Goal: Task Accomplishment & Management: Manage account settings

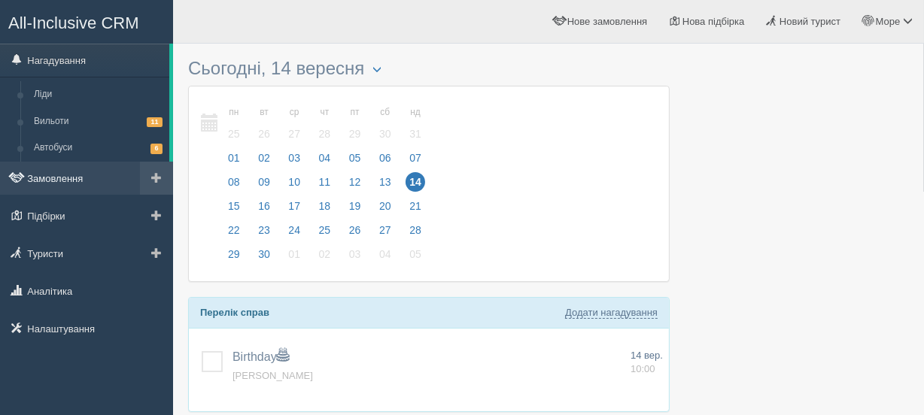
click at [56, 173] on link "Замовлення" at bounding box center [86, 178] width 173 height 33
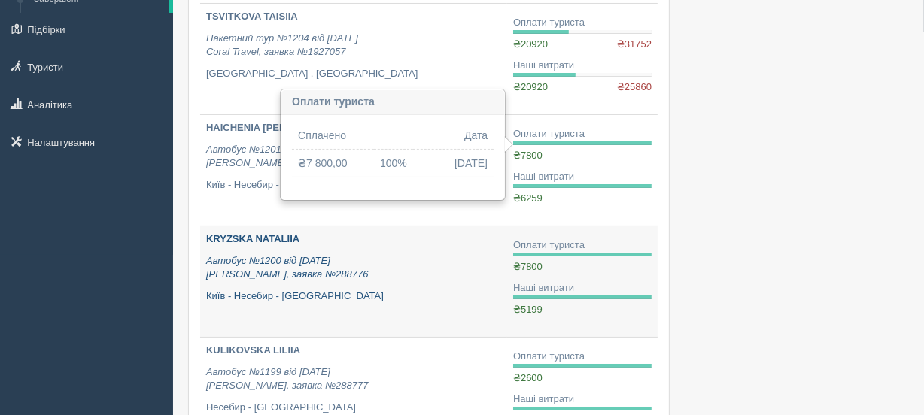
scroll to position [227, 0]
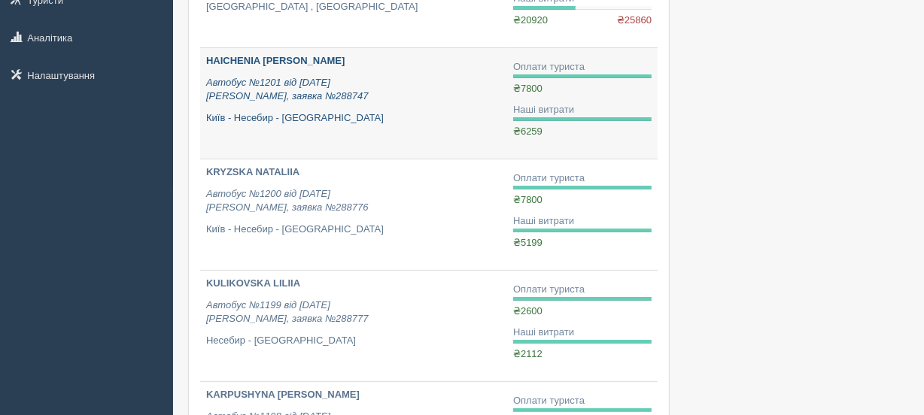
click at [271, 68] on div "HAICHENIA [PERSON_NAME] Автобус №1201 від [DATE] [PERSON_NAME], заявка №288747 …" at bounding box center [353, 89] width 295 height 71
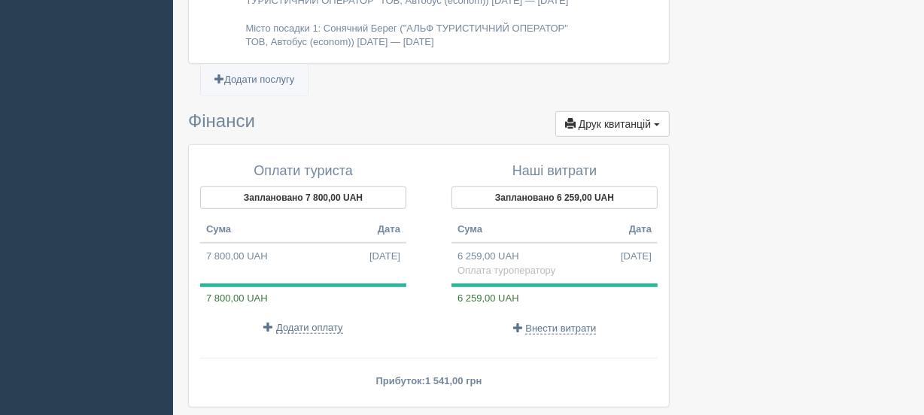
scroll to position [911, 0]
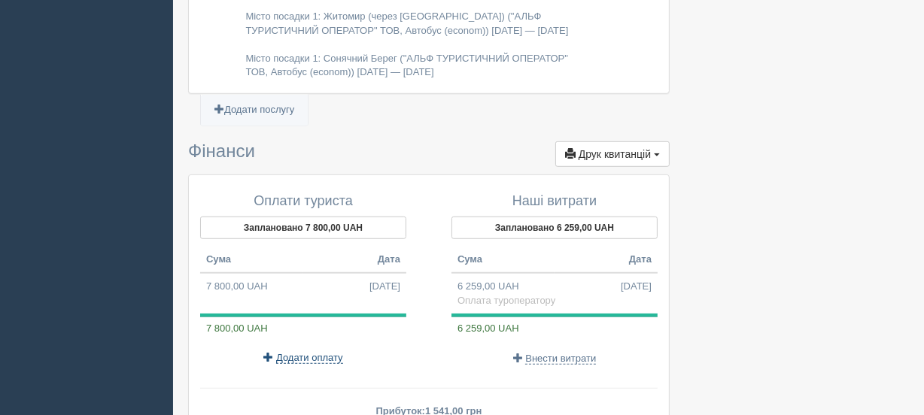
click at [323, 353] on span "Додати оплату" at bounding box center [309, 358] width 67 height 12
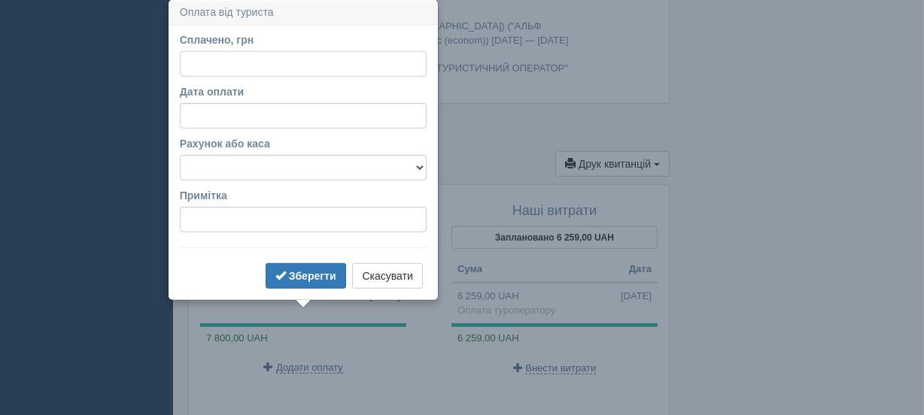
scroll to position [901, 0]
click at [235, 122] on input "Дата оплати" at bounding box center [303, 117] width 247 height 26
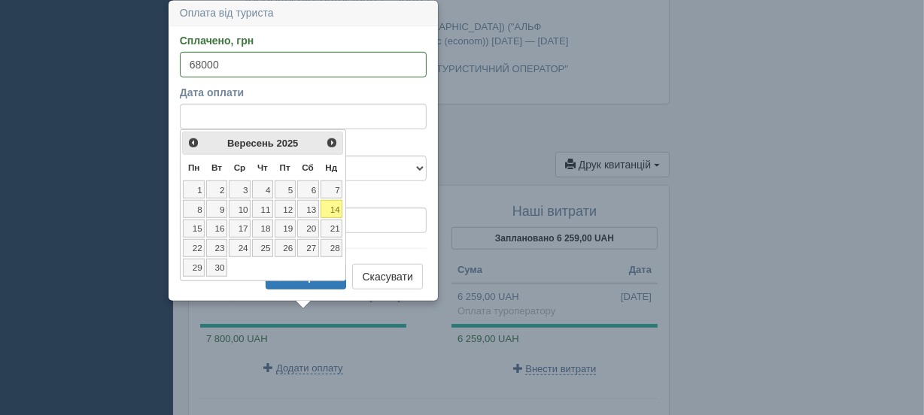
click at [332, 208] on link "14" at bounding box center [332, 209] width 23 height 18
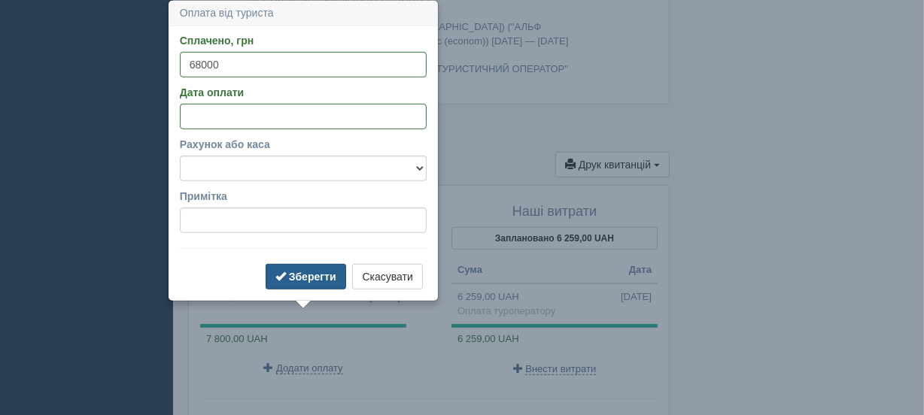
click at [287, 272] on button "Зберегти" at bounding box center [306, 277] width 81 height 26
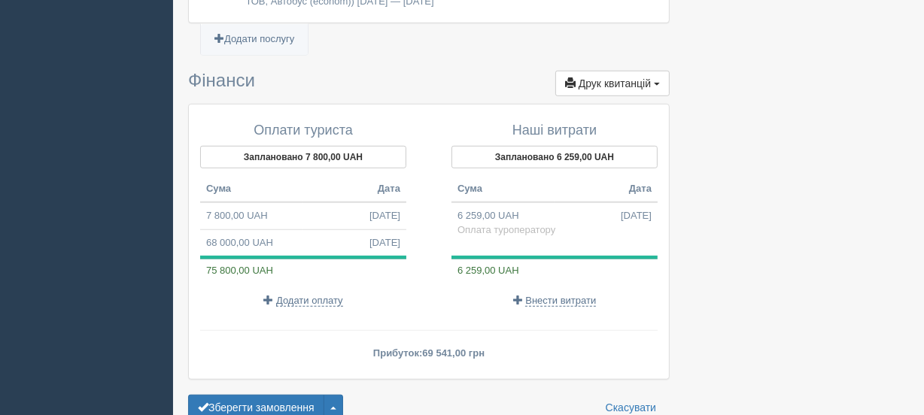
scroll to position [1015, 0]
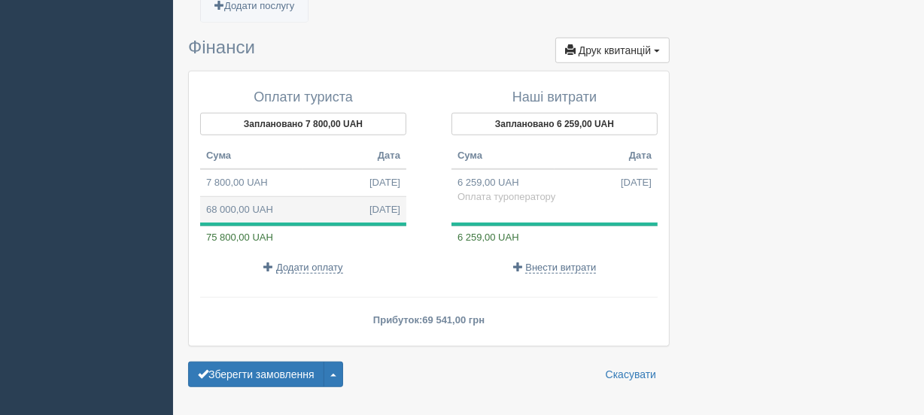
click at [267, 203] on td "68 000,00 UAH [DATE]" at bounding box center [303, 209] width 206 height 26
type input "68000.00"
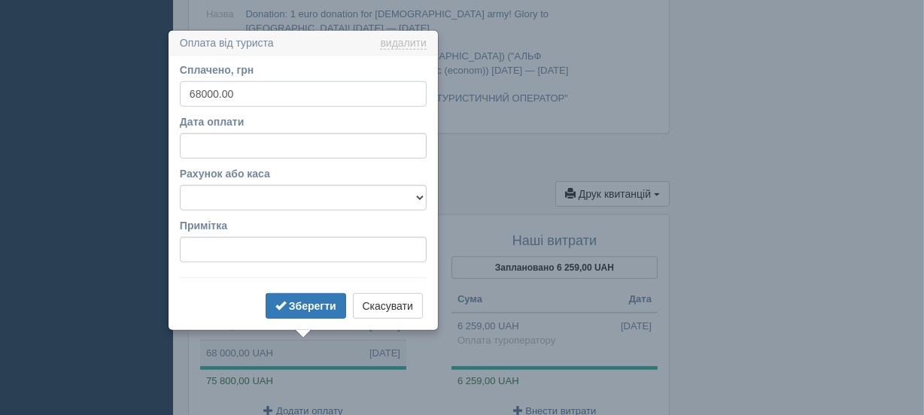
scroll to position [901, 0]
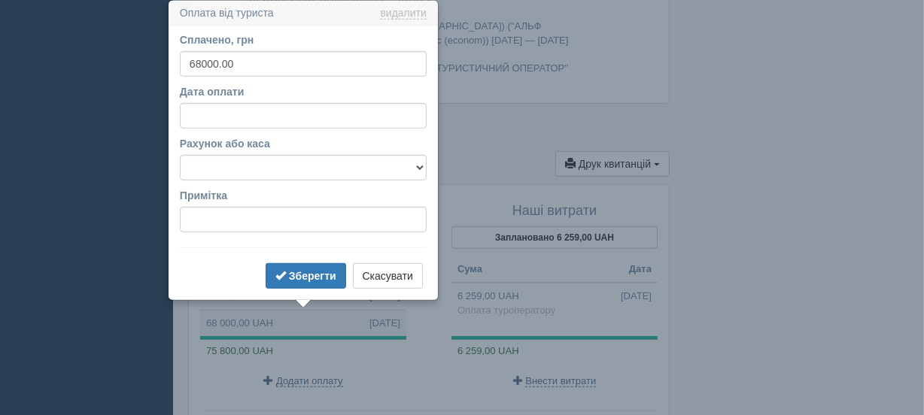
click at [658, 45] on div "Дод. послуга № 1 Змінити Назва Donation: 1 euro donation for [DEMOGRAPHIC_DATA]…" at bounding box center [429, 18] width 480 height 170
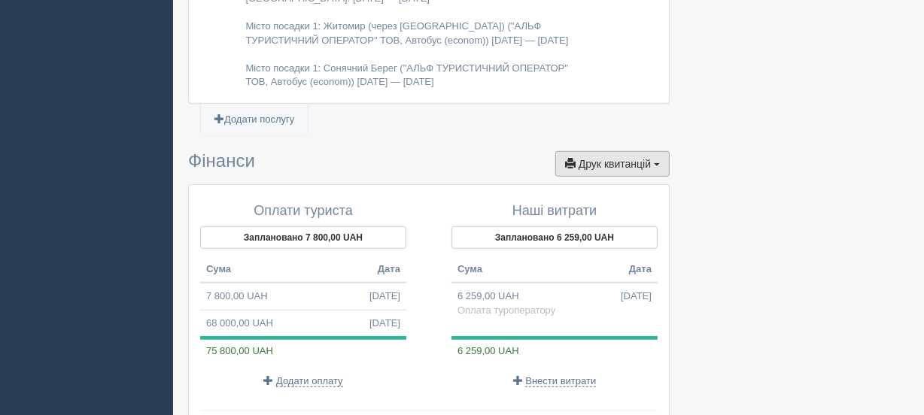
click at [641, 151] on button "Друк квитанцій Друк" at bounding box center [612, 164] width 114 height 26
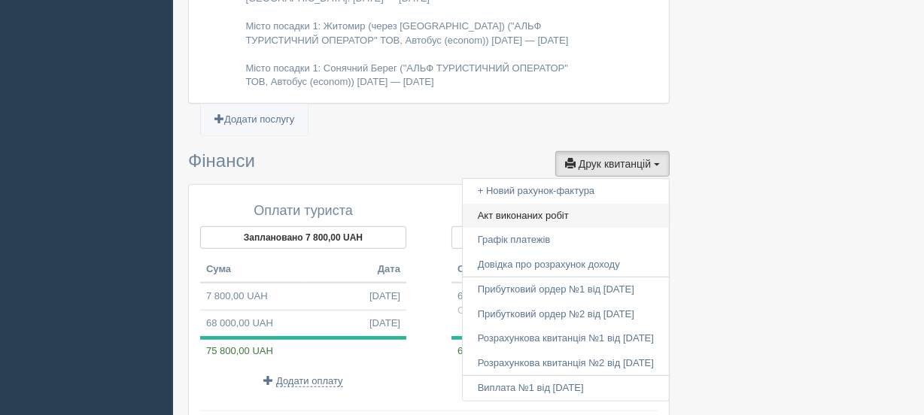
scroll to position [1016, 0]
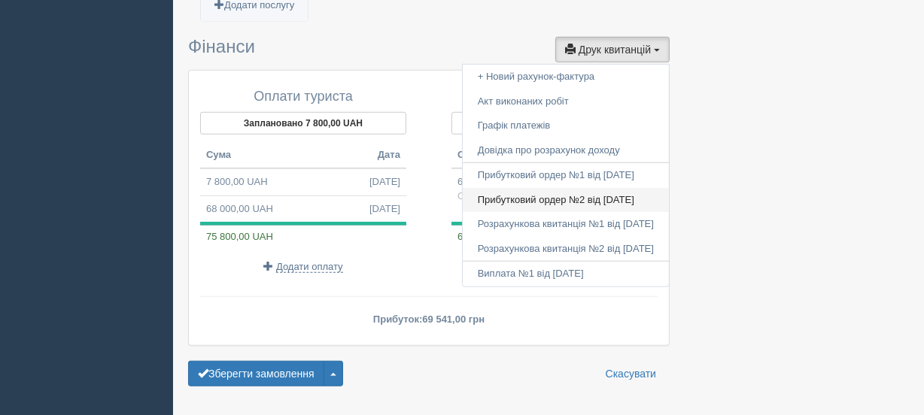
click at [578, 199] on link "Прибутковий ордер №2 від [DATE]" at bounding box center [566, 200] width 206 height 25
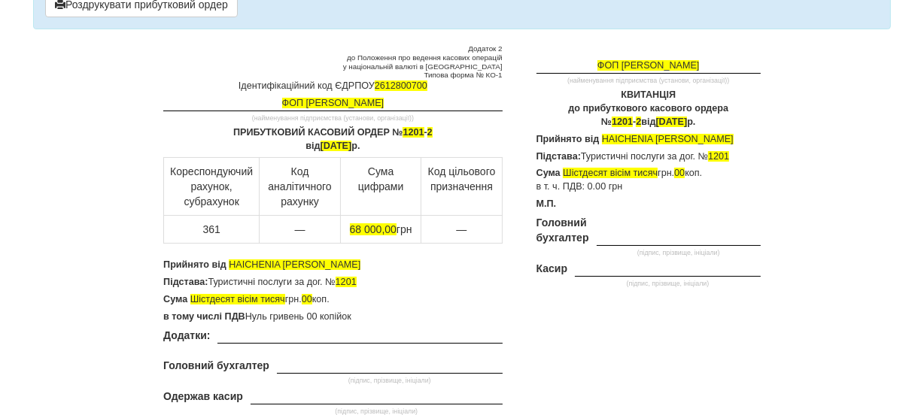
scroll to position [24, 0]
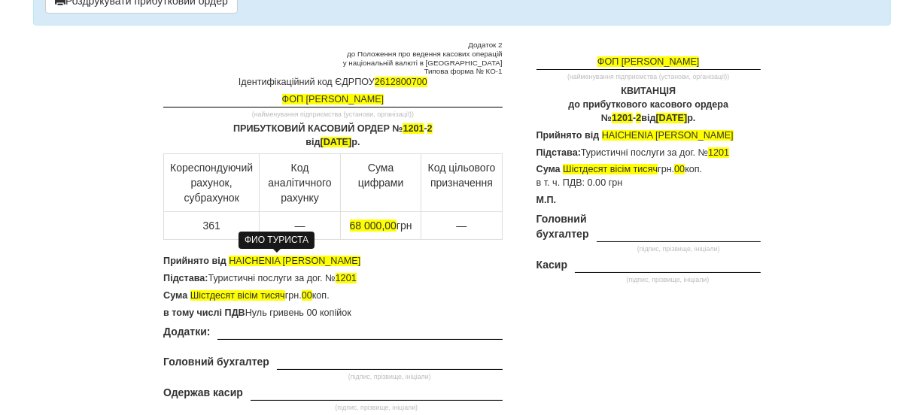
click at [263, 260] on span "HAICHENIA DMYTRO" at bounding box center [295, 261] width 132 height 11
drag, startPoint x: 229, startPoint y: 260, endPoint x: 325, endPoint y: 260, distance: 95.6
click at [325, 260] on p "Прийнято від HAICHENIA DMYTRO" at bounding box center [332, 262] width 339 height 14
click at [241, 257] on span "HAICHENIA [PERSON_NAME]" at bounding box center [295, 261] width 132 height 11
paste div "To enrich screen reader interactions, please activate Accessibility in Grammarl…"
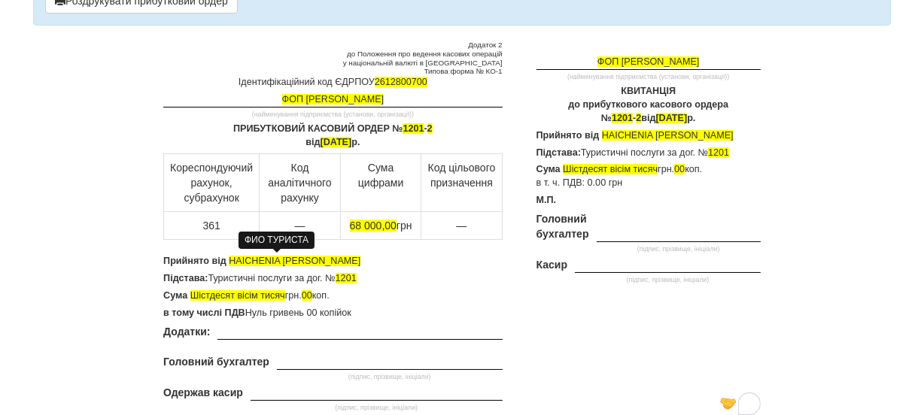
click at [229, 257] on span "HAICHENIA [PERSON_NAME]" at bounding box center [295, 261] width 132 height 11
drag, startPoint x: 275, startPoint y: 260, endPoint x: 317, endPoint y: 259, distance: 42.1
click at [317, 259] on p "Прийнято від SERHIIENKO DMYTRO" at bounding box center [332, 262] width 339 height 14
click at [272, 258] on span "SERHIIENKO" at bounding box center [254, 261] width 51 height 9
drag, startPoint x: 276, startPoint y: 258, endPoint x: 321, endPoint y: 257, distance: 44.4
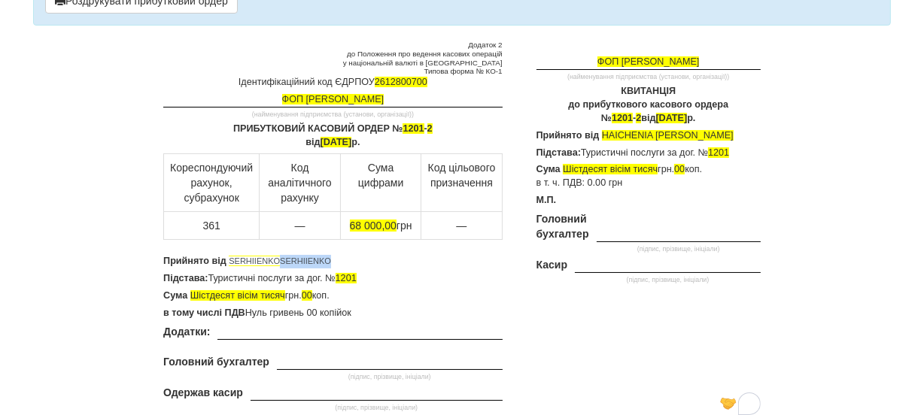
click at [321, 257] on p "Прийнято від SERHIIENKO SERHIIENKO" at bounding box center [332, 262] width 339 height 14
drag, startPoint x: 228, startPoint y: 260, endPoint x: 306, endPoint y: 263, distance: 78.3
click at [306, 263] on p "Прийнято від SERHIIENKO LIUBOV" at bounding box center [332, 262] width 339 height 14
copy p "Прийнято від"
drag, startPoint x: 603, startPoint y: 131, endPoint x: 698, endPoint y: 129, distance: 94.8
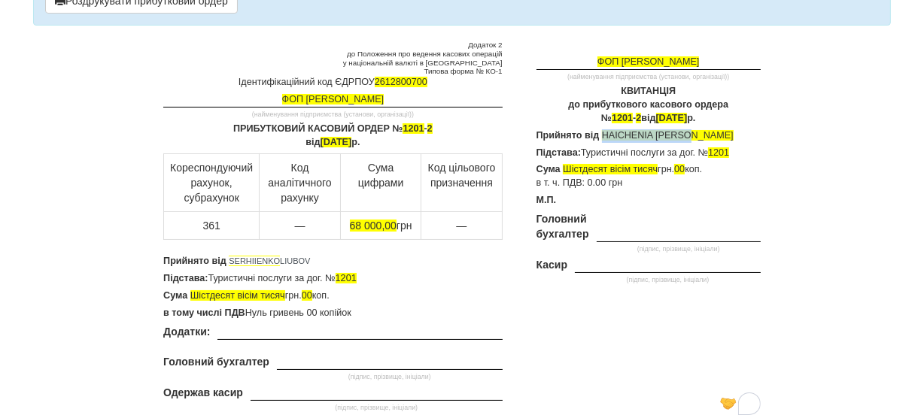
click at [698, 129] on p "Прийнято від HAICHENIA DMYTRO" at bounding box center [648, 136] width 224 height 14
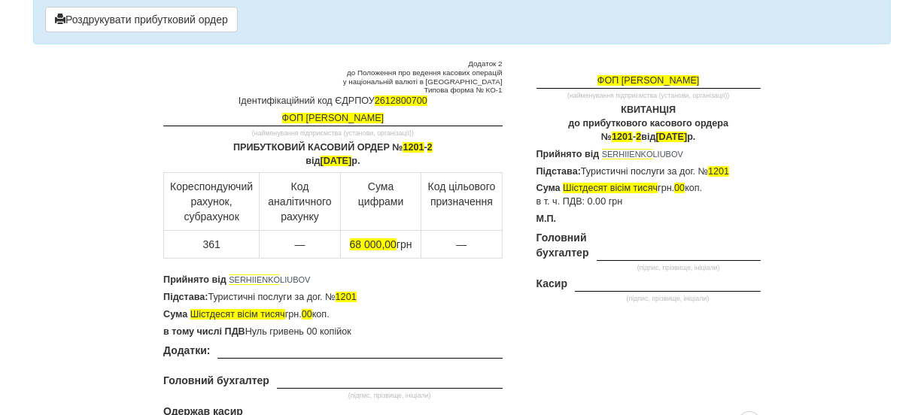
scroll to position [0, 0]
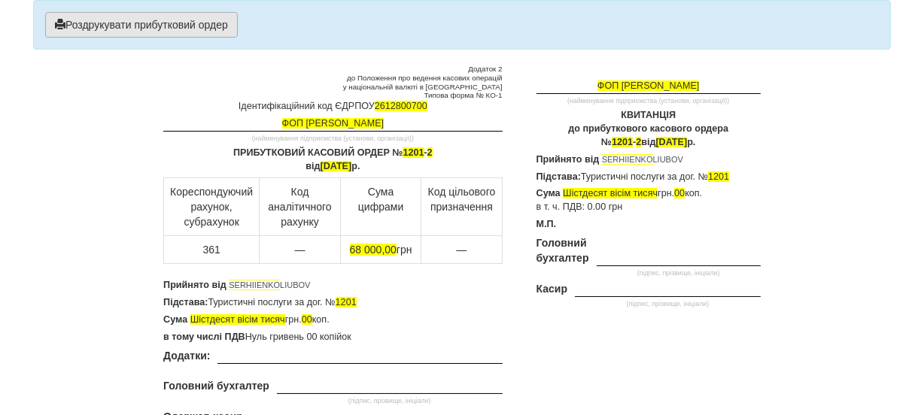
click at [199, 20] on button "Роздрукувати прибутковий ордер" at bounding box center [141, 25] width 193 height 26
